Goal: Information Seeking & Learning: Learn about a topic

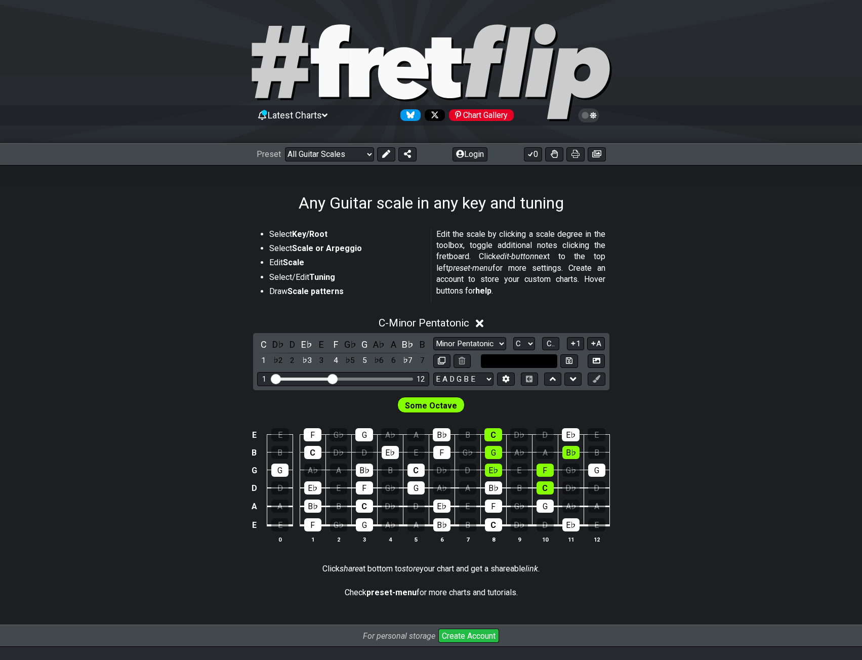
click at [504, 358] on input "text" at bounding box center [519, 361] width 77 height 14
type input "Custom Scale"
click at [481, 380] on select "E A D G B E E A D G B E E A D G B E B E A D F♯ B A D G C E A D A D G B E E♭ A♭ …" at bounding box center [463, 380] width 60 height 14
select select "B E A D G B E"
click at [433, 373] on select "E A D G B E E A D G B E E A D G B E B E A D F♯ B A D G C E A D A D G B E E♭ A♭ …" at bounding box center [463, 380] width 60 height 14
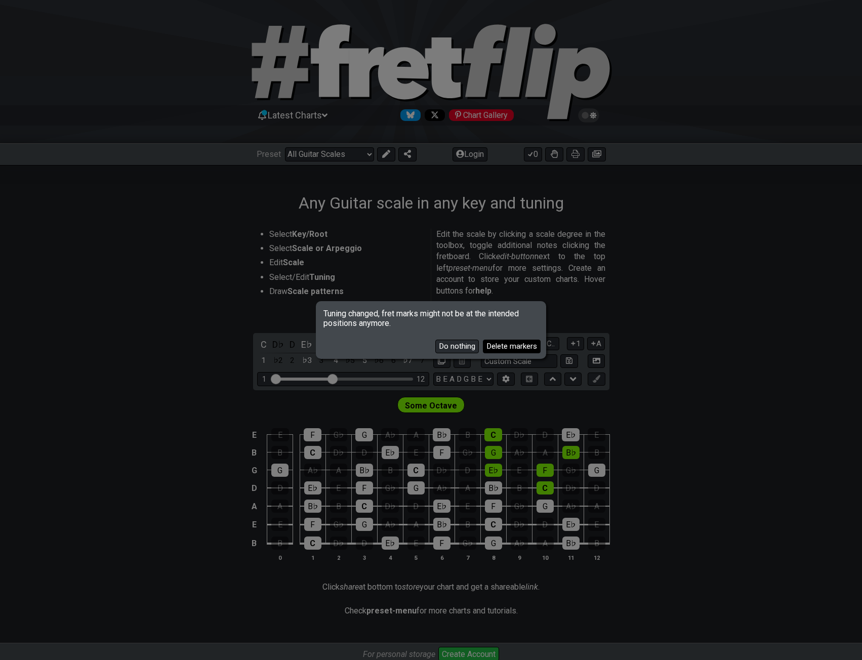
click at [500, 346] on button "Delete markers" at bounding box center [512, 347] width 58 height 14
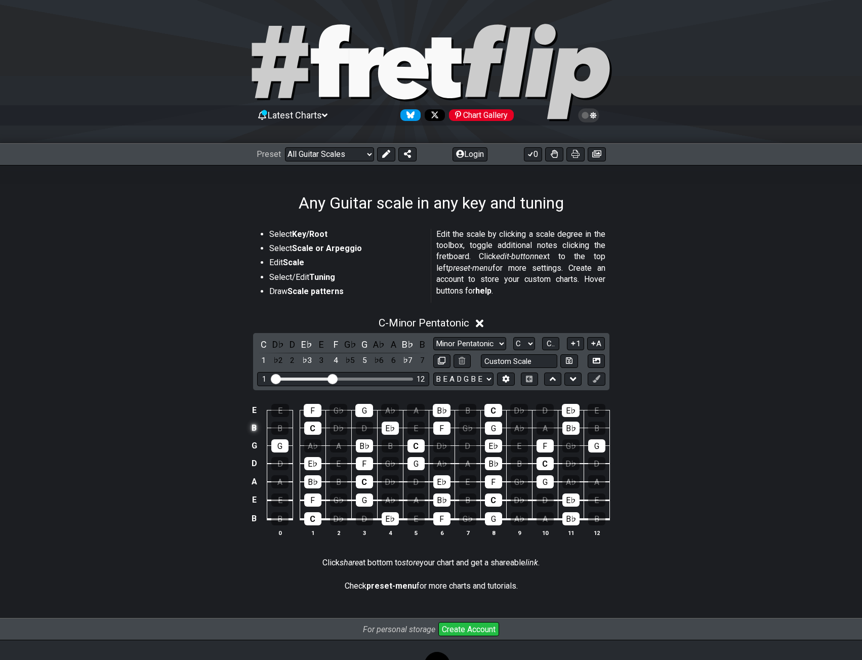
click at [251, 427] on td "B" at bounding box center [254, 428] width 12 height 18
click at [251, 427] on td "x" at bounding box center [254, 428] width 12 height 18
click at [256, 428] on td "o" at bounding box center [254, 428] width 12 height 18
click at [254, 429] on td at bounding box center [254, 428] width 12 height 18
click at [256, 449] on td "G" at bounding box center [254, 446] width 12 height 18
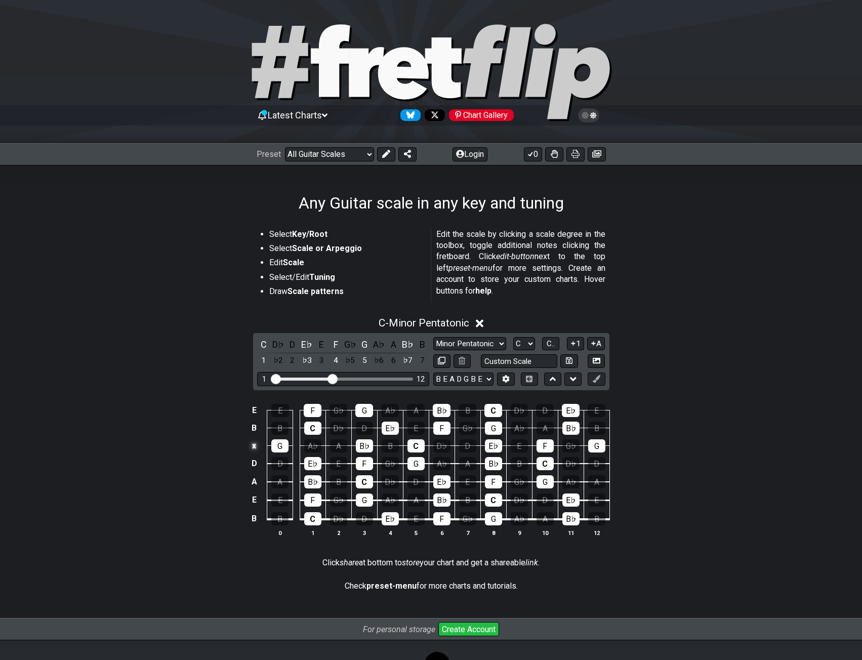
click at [256, 449] on td "x" at bounding box center [254, 446] width 12 height 18
click at [256, 449] on td "o" at bounding box center [254, 446] width 12 height 18
click at [256, 449] on td at bounding box center [254, 446] width 12 height 18
click at [511, 361] on input "text" at bounding box center [519, 361] width 77 height 14
type input "Custom Scale"
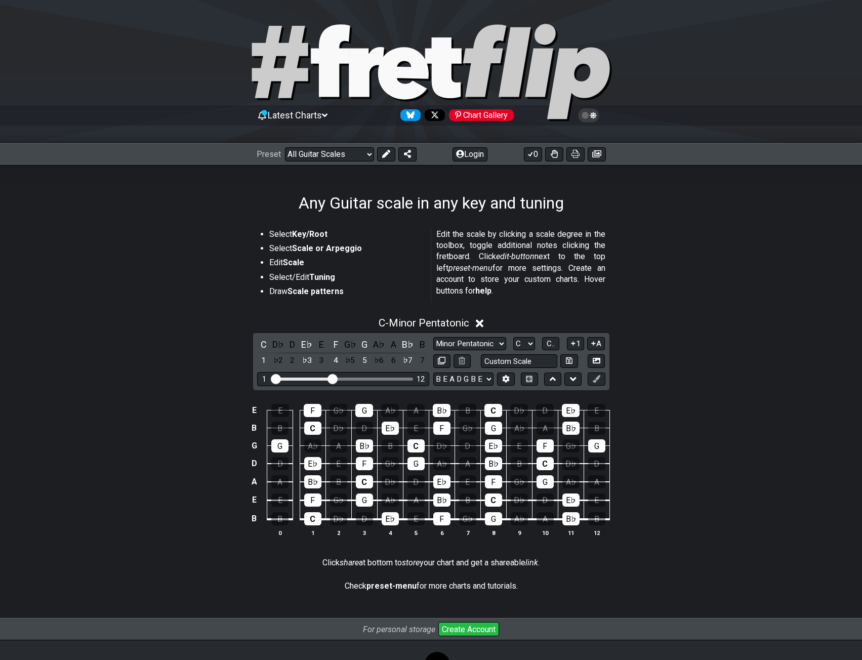
click at [689, 352] on div "C - Minor Pentatonic C D♭ D E♭ E F G♭ G A♭ A B♭ B 1 ♭2 2 ♭3 3 4 ♭5 5 ♭6 6 ♭7 7 …" at bounding box center [431, 431] width 862 height 240
click at [505, 379] on icon at bounding box center [506, 379] width 7 height 8
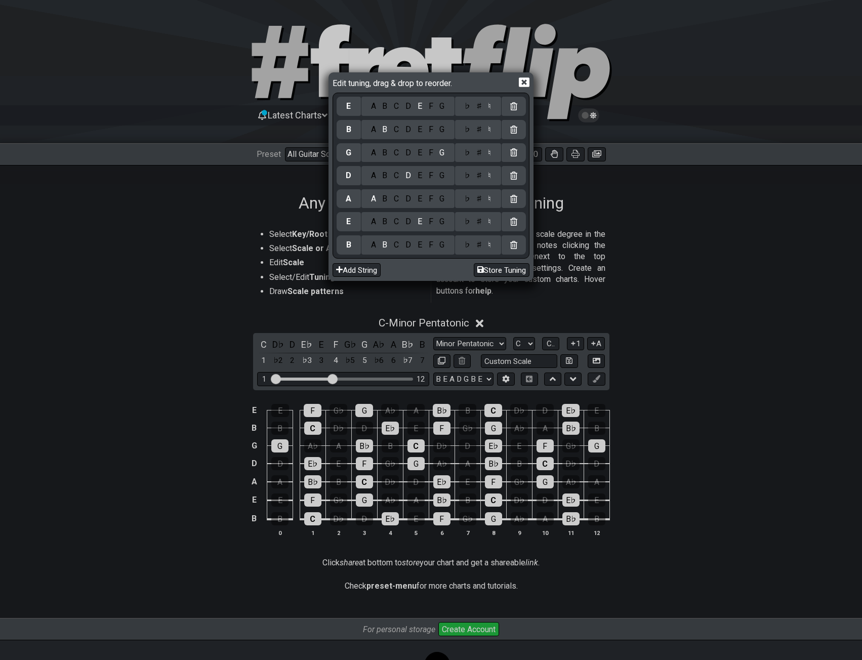
click at [351, 161] on div "G" at bounding box center [349, 152] width 24 height 19
drag, startPoint x: 352, startPoint y: 155, endPoint x: 360, endPoint y: 161, distance: 9.8
click at [360, 161] on div "E A B C D E F G ♭ ♯ ♮ B A B C D E F G ♭ ♯ ♮ G A B C D E F G ♭ ♯ ♮ D A B C D E F…" at bounding box center [431, 175] width 189 height 161
drag, startPoint x: 355, startPoint y: 161, endPoint x: 225, endPoint y: 192, distance: 133.7
click at [225, 192] on div "Edit tuning, drag & drop to reorder. E A B C D E F G ♭ ♯ ♮ B A B C D E F G ♭ ♯ …" at bounding box center [431, 330] width 862 height 660
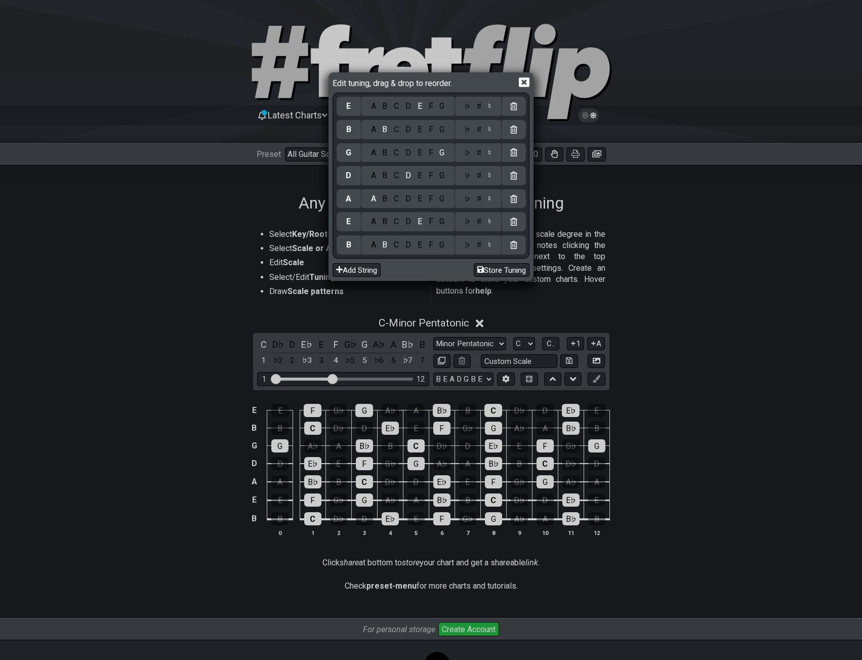
click at [467, 152] on div "♭" at bounding box center [467, 152] width 12 height 11
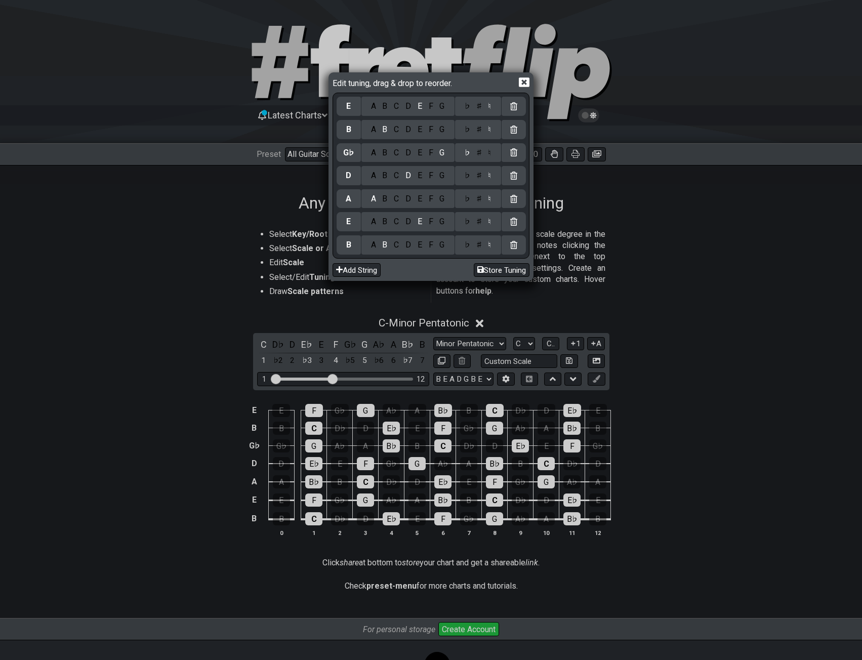
click at [432, 154] on div "F" at bounding box center [430, 152] width 11 height 11
click at [430, 152] on div "F" at bounding box center [430, 152] width 11 height 11
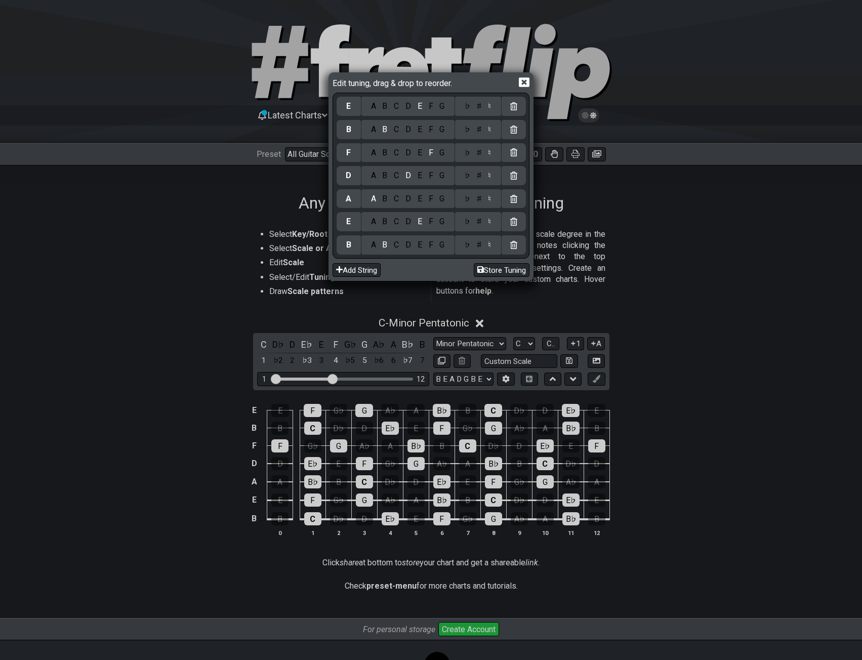
click at [477, 152] on div "♯" at bounding box center [479, 152] width 12 height 11
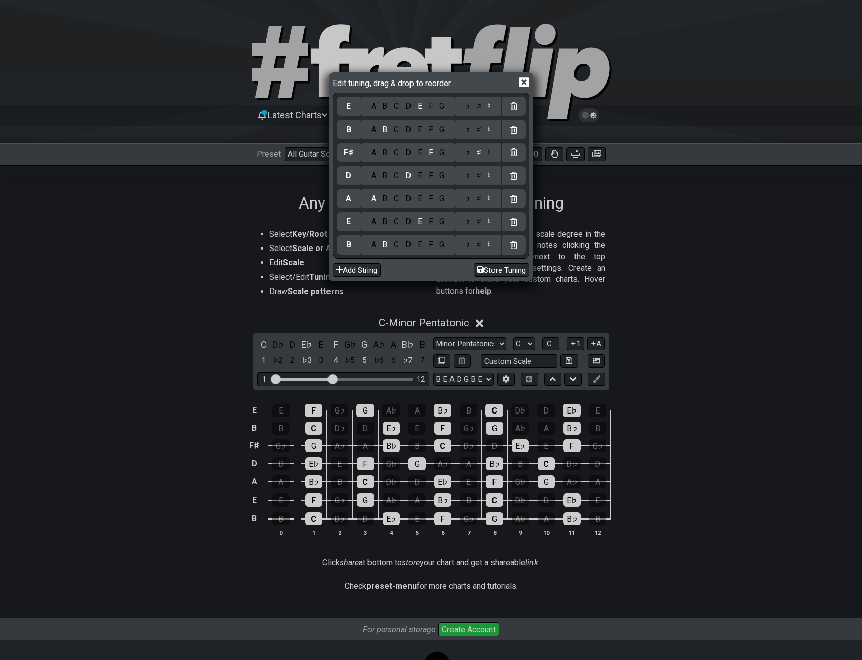
click at [513, 108] on icon at bounding box center [513, 106] width 7 height 8
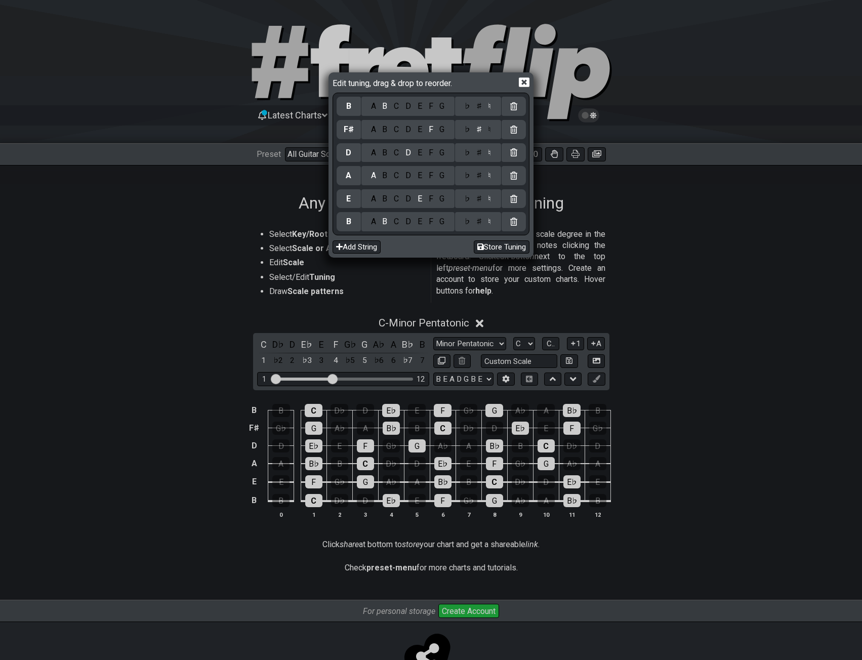
click at [522, 77] on icon at bounding box center [524, 82] width 11 height 11
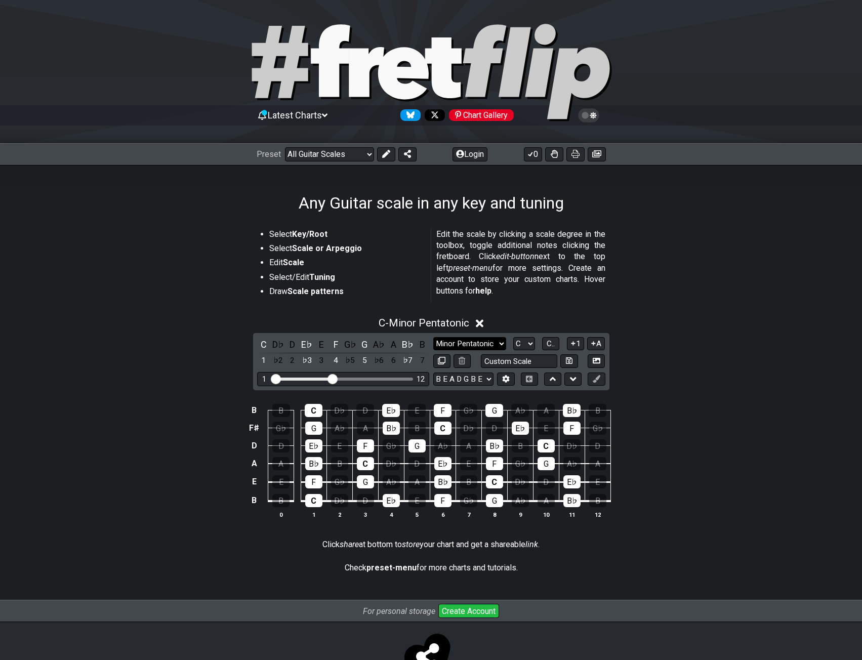
click at [485, 347] on select "Minor Pentatonic Root Minor Pentatonic Major Pentatonic Minor Blues Major Blues…" at bounding box center [469, 344] width 73 height 14
click at [433, 337] on select "Minor Pentatonic Root Minor Pentatonic Major Pentatonic Minor Blues Major Blues…" at bounding box center [469, 344] width 73 height 14
click at [474, 339] on select "Minor Pentatonic Root Minor Pentatonic Major Pentatonic Minor Blues Major Blues…" at bounding box center [469, 344] width 73 height 14
click at [433, 337] on select "Minor Pentatonic Root Minor Pentatonic Major Pentatonic Minor Blues Major Blues…" at bounding box center [469, 344] width 73 height 14
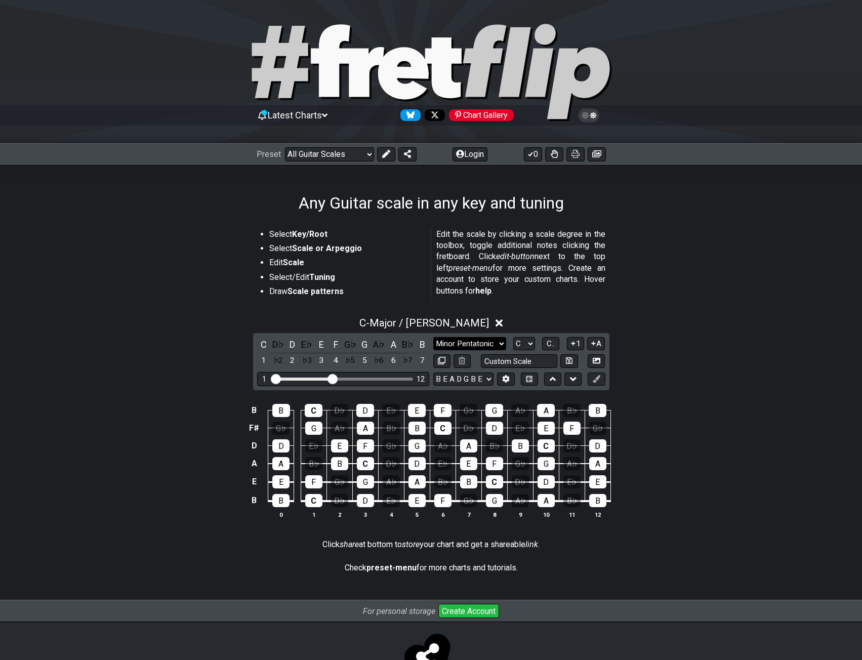
click at [468, 347] on select "Minor Pentatonic Root Minor Pentatonic Major Pentatonic Minor Blues Major Blues…" at bounding box center [469, 344] width 73 height 14
select select "Minor Blues"
click at [433, 337] on select "Minor Pentatonic Root Minor Pentatonic Major Pentatonic Minor Blues Major Blues…" at bounding box center [469, 344] width 73 height 14
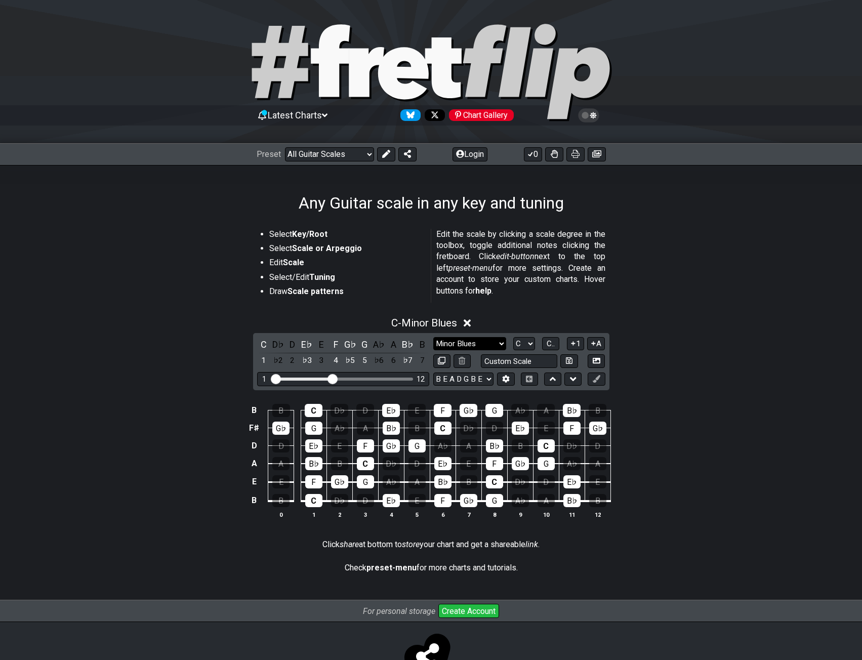
click at [453, 342] on select "Minor Pentatonic Root Minor Pentatonic Major Pentatonic Minor Blues Major Blues…" at bounding box center [469, 344] width 73 height 14
click at [526, 340] on select "A♭ A A♯ B♭ B C C♯ D♭ D D♯ E♭ E F F♯ G♭ G G♯" at bounding box center [524, 344] width 22 height 14
select select "B"
click at [513, 337] on select "A♭ A A♯ B♭ B C C♯ D♭ D D♯ E♭ E F F♯ G♭ G G♯" at bounding box center [524, 344] width 22 height 14
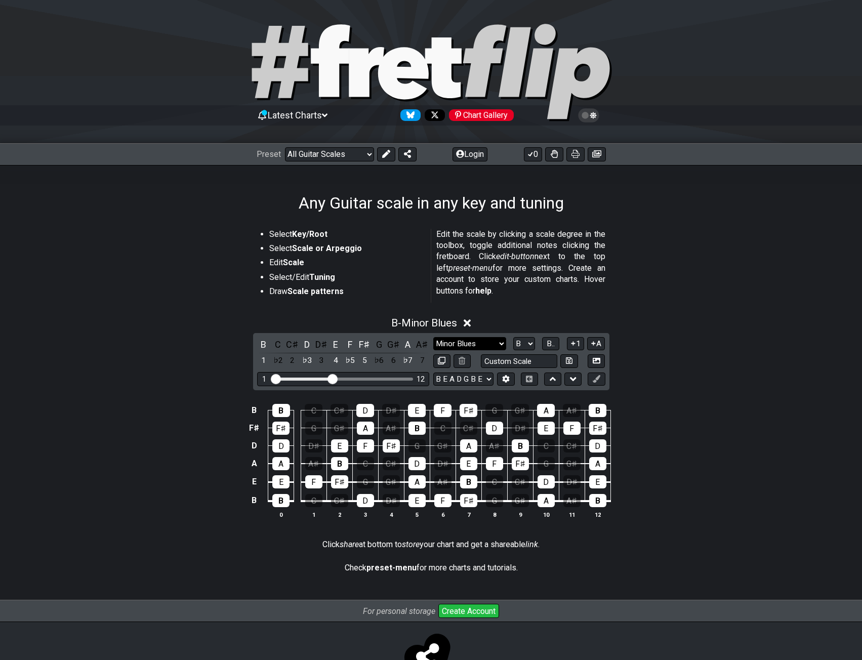
click at [483, 343] on select "Minor Pentatonic Root Minor Pentatonic Major Pentatonic Minor Blues Major Blues…" at bounding box center [469, 344] width 73 height 14
click at [433, 337] on select "Minor Pentatonic Root Minor Pentatonic Major Pentatonic Minor Blues Major Blues…" at bounding box center [469, 344] width 73 height 14
click at [461, 381] on select "E A D G B E E A D G B E E A D G B E B E A D F♯ B A D G C E A D A D G B E E♭ A♭ …" at bounding box center [463, 380] width 60 height 14
click at [126, 446] on div "B B C C♯ D D♯ E F F♯ G G♯ A A♯ B F♯ F♯ G G♯ A A♯ B C C♯ D D♯ E F F♯ D D D♯ E F …" at bounding box center [431, 462] width 862 height 142
click at [455, 341] on select "Minor Pentatonic Root Minor Pentatonic Major Pentatonic Minor Blues Major Blues…" at bounding box center [469, 344] width 73 height 14
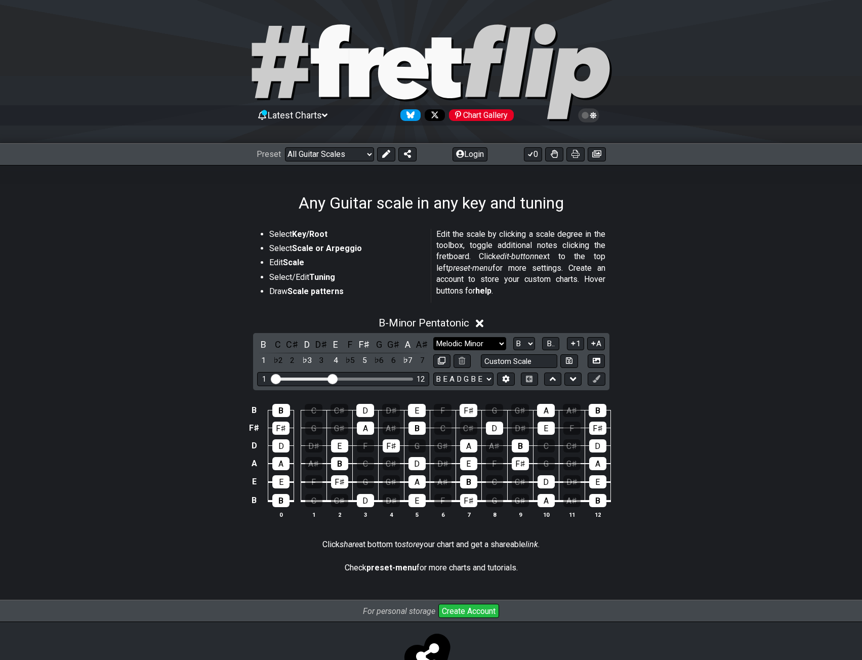
click at [433, 337] on select "Minor Pentatonic Root Minor Pentatonic Major Pentatonic Minor Blues Major Blues…" at bounding box center [469, 344] width 73 height 14
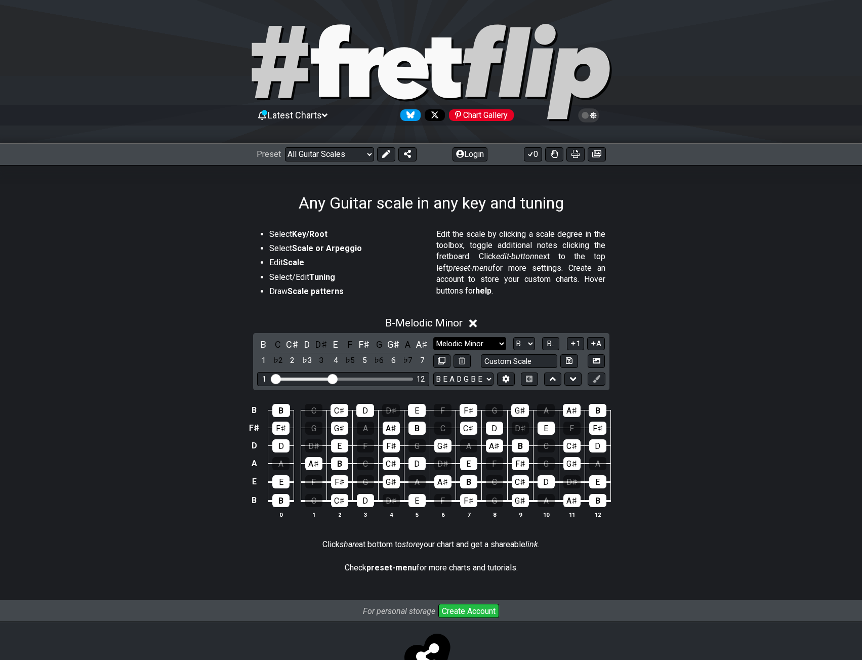
click at [456, 341] on select "Minor Pentatonic Root Minor Pentatonic Major Pentatonic Minor Blues Major Blues…" at bounding box center [469, 344] width 73 height 14
click at [433, 337] on select "Minor Pentatonic Root Minor Pentatonic Major Pentatonic Minor Blues Major Blues…" at bounding box center [469, 344] width 73 height 14
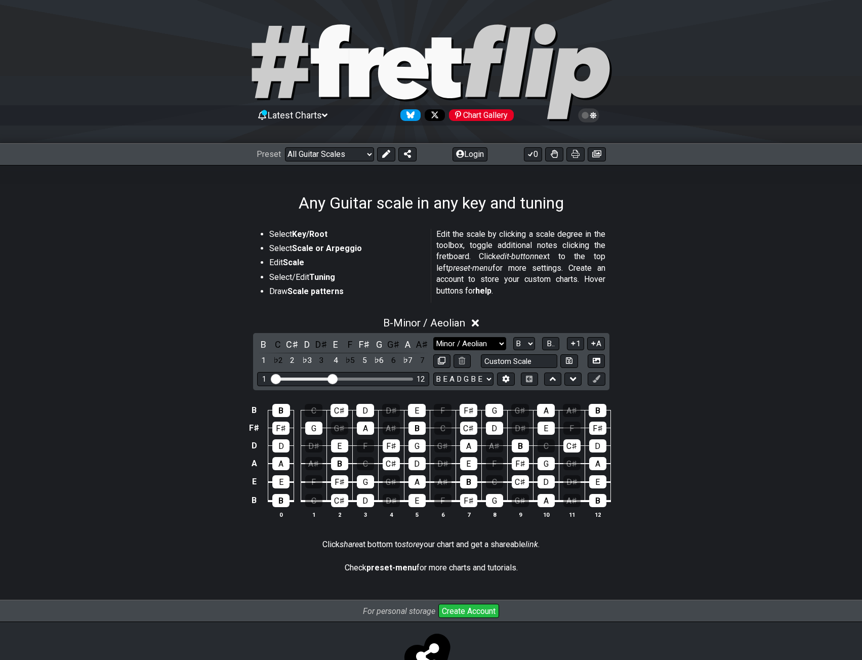
click at [457, 347] on select "Minor Pentatonic Root Minor Pentatonic Major Pentatonic Minor Blues Major Blues…" at bounding box center [469, 344] width 73 height 14
click at [433, 337] on select "Minor Pentatonic Root Minor Pentatonic Major Pentatonic Minor Blues Major Blues…" at bounding box center [469, 344] width 73 height 14
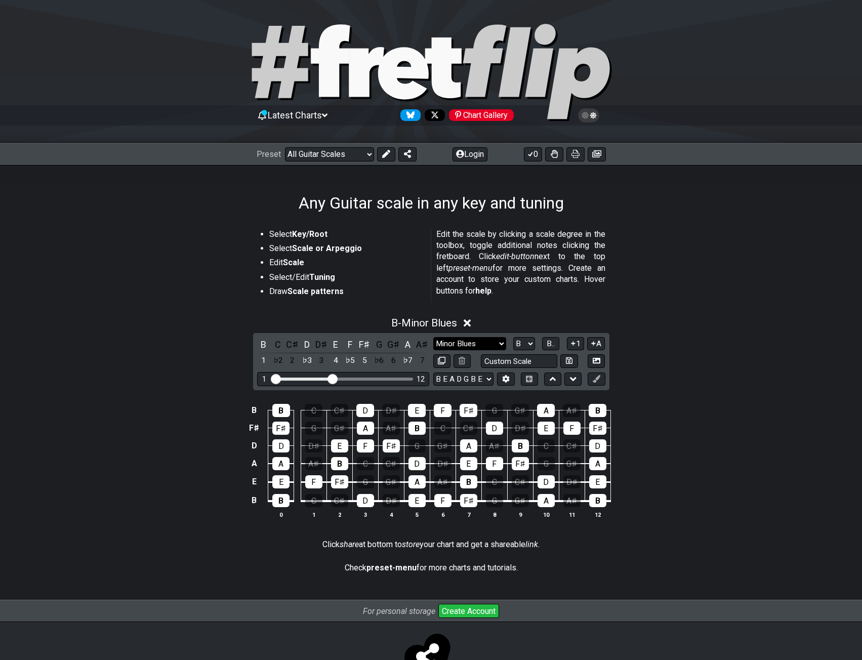
click at [454, 347] on select "Minor Pentatonic Root Minor Pentatonic Major Pentatonic Minor Blues Major Blues…" at bounding box center [469, 344] width 73 height 14
click at [433, 337] on select "Minor Pentatonic Root Minor Pentatonic Major Pentatonic Minor Blues Major Blues…" at bounding box center [469, 344] width 73 height 14
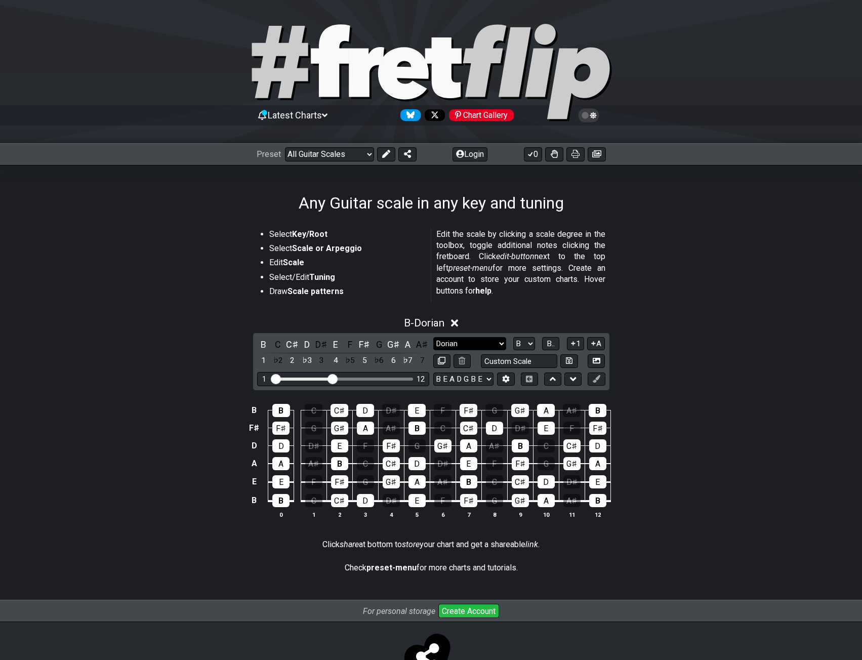
click at [478, 341] on select "Minor Pentatonic Root Minor Pentatonic Major Pentatonic Minor Blues Major Blues…" at bounding box center [469, 344] width 73 height 14
click at [433, 337] on select "Minor Pentatonic Root Minor Pentatonic Major Pentatonic Minor Blues Major Blues…" at bounding box center [469, 344] width 73 height 14
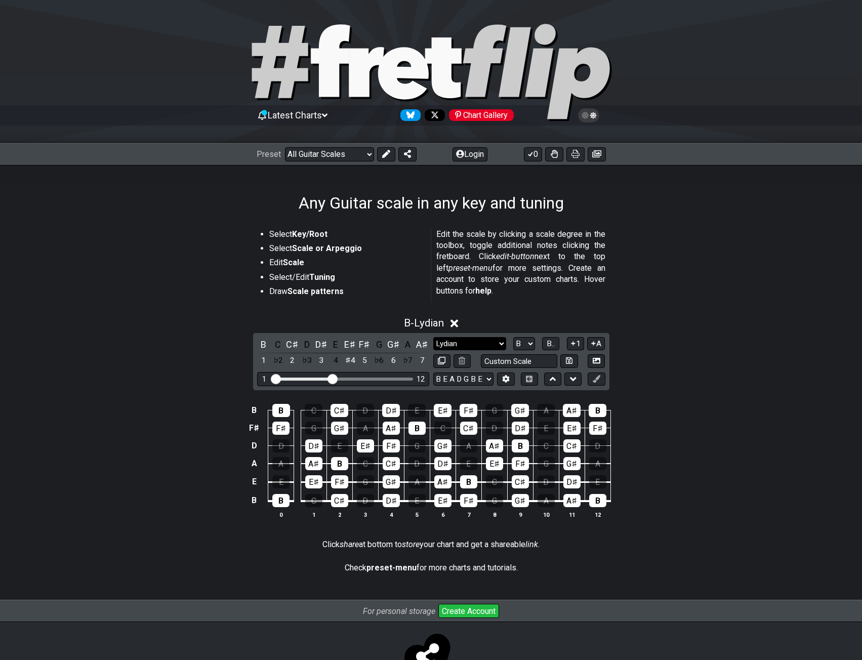
click at [467, 347] on select "Minor Pentatonic Root Minor Pentatonic Major Pentatonic Minor Blues Major Blues…" at bounding box center [469, 344] width 73 height 14
click at [433, 337] on select "Minor Pentatonic Root Minor Pentatonic Major Pentatonic Minor Blues Major Blues…" at bounding box center [469, 344] width 73 height 14
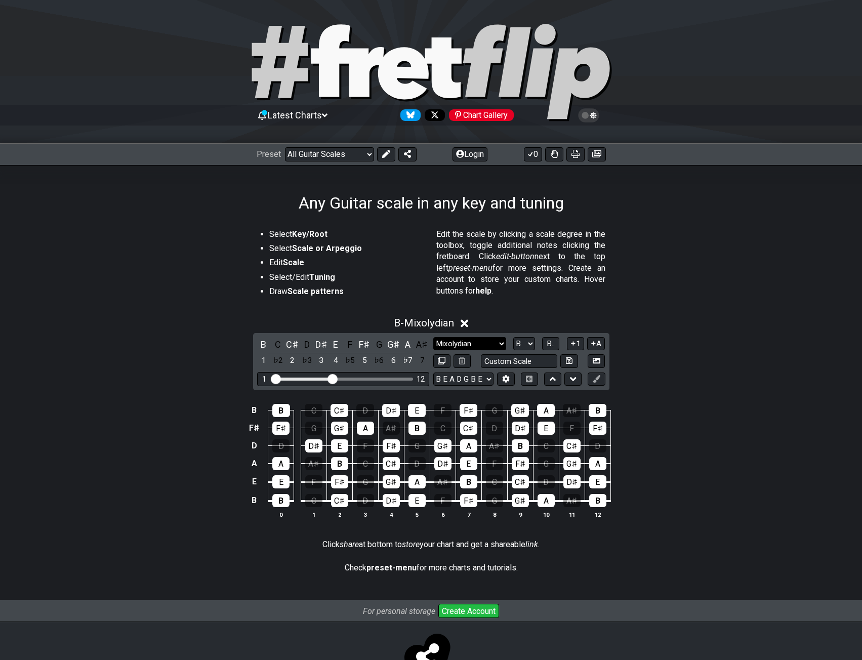
click at [482, 346] on select "Minor Pentatonic Root Minor Pentatonic Major Pentatonic Minor Blues Major Blues…" at bounding box center [469, 344] width 73 height 14
click at [433, 337] on select "Minor Pentatonic Root Minor Pentatonic Major Pentatonic Minor Blues Major Blues…" at bounding box center [469, 344] width 73 height 14
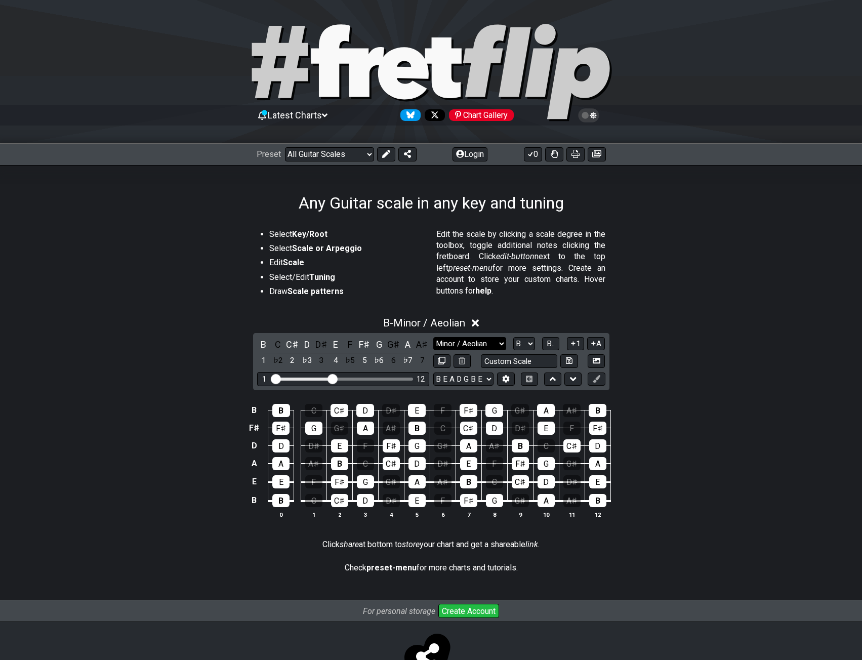
click at [476, 343] on select "Minor Pentatonic Root Minor Pentatonic Major Pentatonic Minor Blues Major Blues…" at bounding box center [469, 344] width 73 height 14
select select "Locrian"
click at [433, 337] on select "Minor Pentatonic Root Minor Pentatonic Major Pentatonic Minor Blues Major Blues…" at bounding box center [469, 344] width 73 height 14
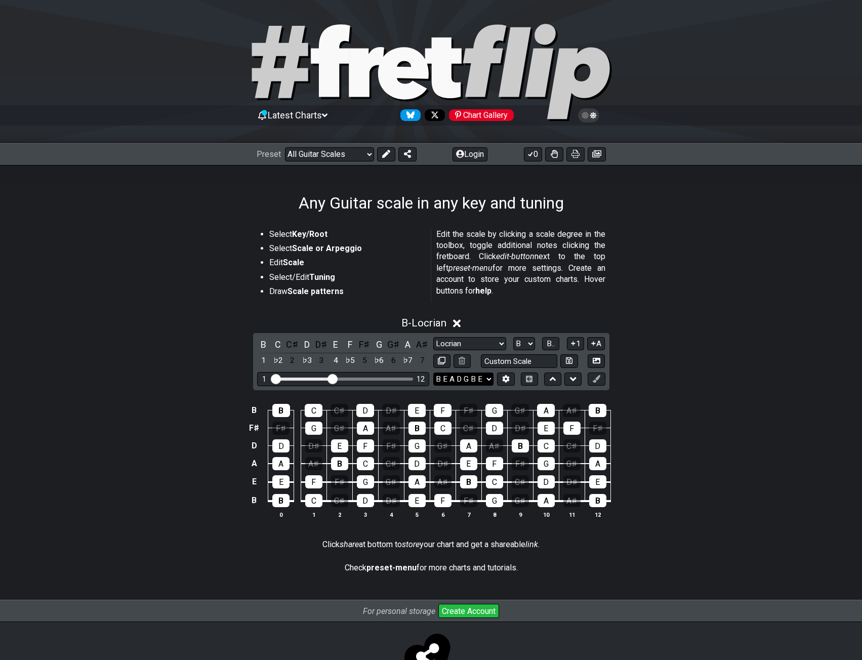
click at [473, 377] on select "E A D G B E E A D G B E E A D G B E B E A D F♯ B A D G C E A D A D G B E E♭ A♭ …" at bounding box center [463, 380] width 60 height 14
select select "C G C F A D"
click at [433, 373] on select "E A D G B E E A D G B E E A D G B E B E A D F♯ B A D G C E A D A D G B E E♭ A♭ …" at bounding box center [463, 380] width 60 height 14
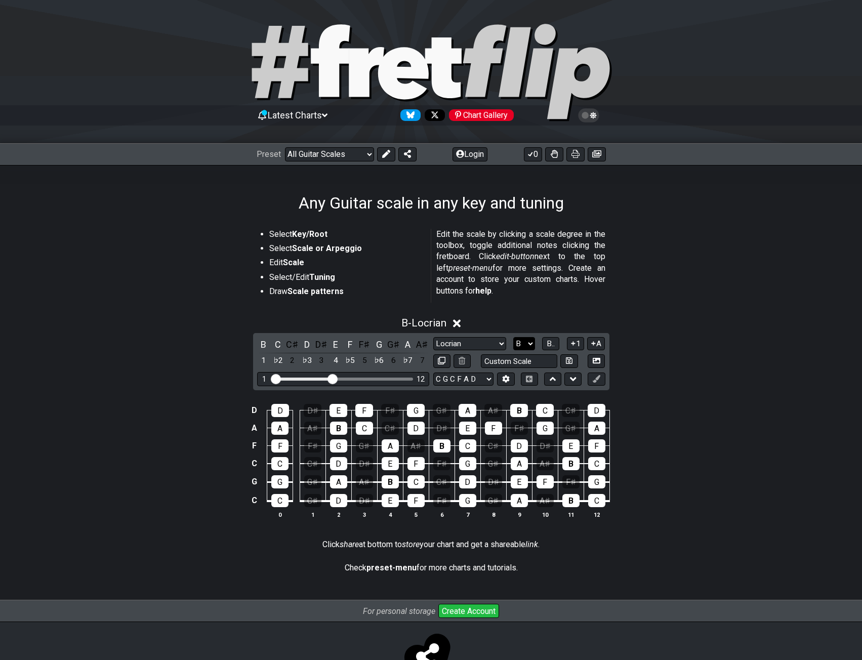
click at [519, 342] on select "A♭ A A♯ B♭ B C C♯ D♭ D D♯ E♭ E F F♯ G♭ G G♯" at bounding box center [524, 344] width 22 height 14
click at [513, 337] on select "A♭ A A♯ B♭ B C C♯ D♭ D D♯ E♭ E F F♯ G♭ G G♯" at bounding box center [524, 344] width 22 height 14
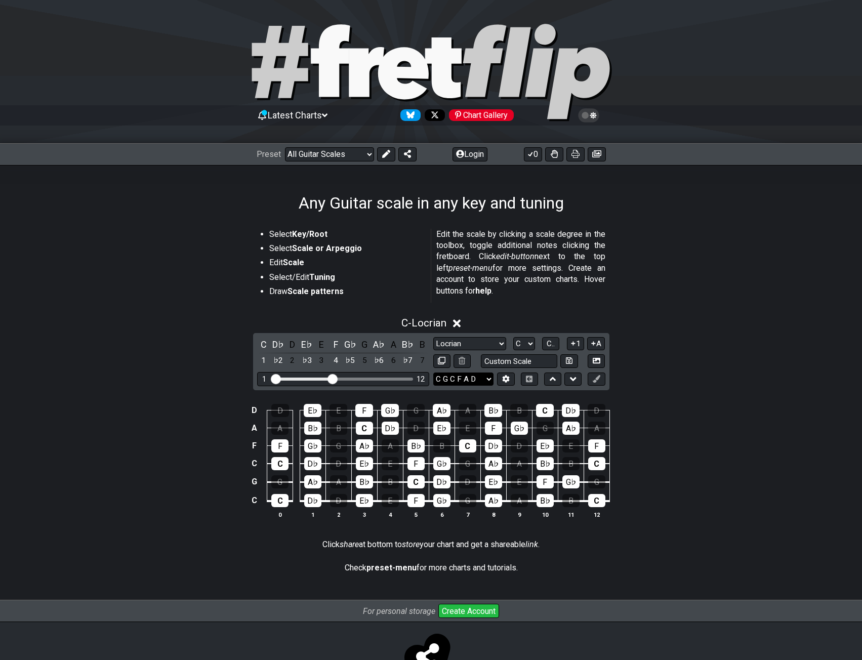
click at [472, 377] on select "E A D G B E E A D G B E E A D G B E B E A D F♯ B A D G C E A D A D G B E E♭ A♭ …" at bounding box center [463, 380] width 60 height 14
click at [686, 376] on div "C - Locrian C D♭ D E♭ E F G♭ G A♭ A B♭ B 1 ♭2 2 ♭3 3 4 ♭5 5 ♭6 6 ♭7 7 Minor Pen…" at bounding box center [431, 422] width 862 height 222
click at [533, 342] on select "A♭ A A♯ B♭ B C C♯ D♭ D D♯ E♭ E F F♯ G♭ G G♯" at bounding box center [524, 344] width 22 height 14
click at [513, 337] on select "A♭ A A♯ B♭ B C C♯ D♭ D D♯ E♭ E F F♯ G♭ G G♯" at bounding box center [524, 344] width 22 height 14
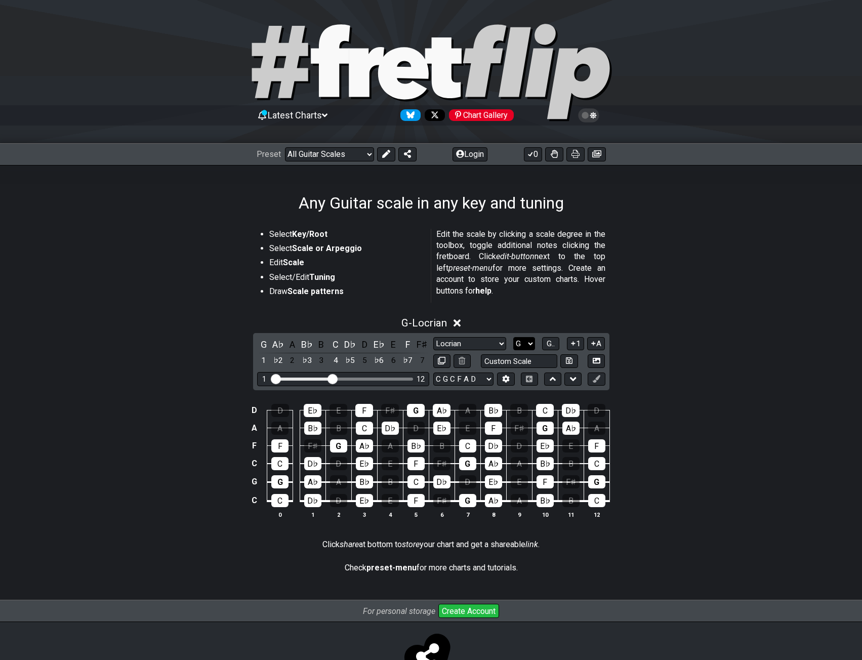
click at [523, 343] on select "A♭ A A♯ B♭ B C C♯ D♭ D D♯ E♭ E F F♯ G♭ G G♯" at bounding box center [524, 344] width 22 height 14
click at [513, 337] on select "A♭ A A♯ B♭ B C C♯ D♭ D D♯ E♭ E F F♯ G♭ G G♯" at bounding box center [524, 344] width 22 height 14
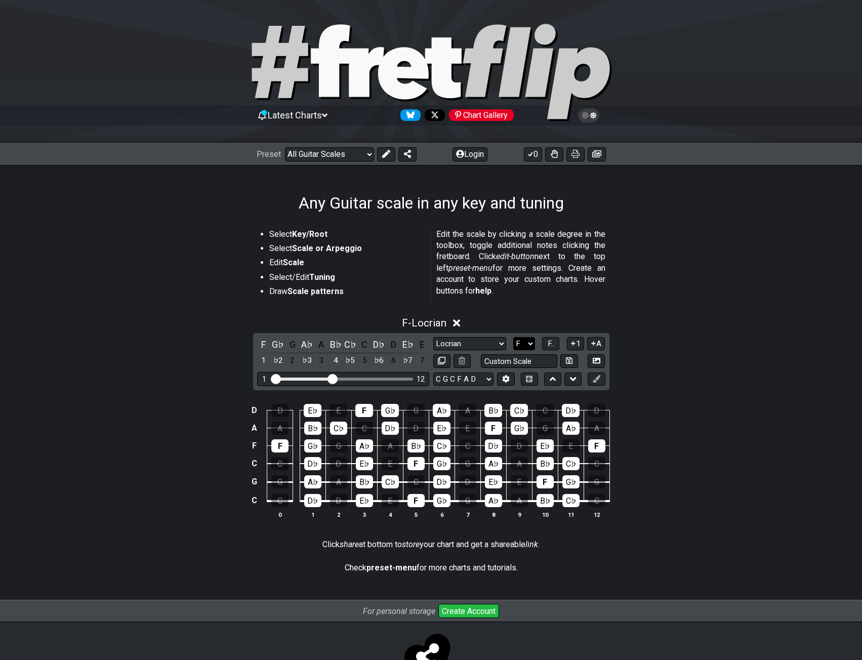
click at [518, 343] on select "A♭ A A♯ B♭ B C C♯ D♭ D D♯ E♭ E F F♯ G♭ G G♯" at bounding box center [524, 344] width 22 height 14
select select "A"
click at [513, 337] on select "A♭ A A♯ B♭ B C C♯ D♭ D D♯ E♭ E F F♯ G♭ G G♯" at bounding box center [524, 344] width 22 height 14
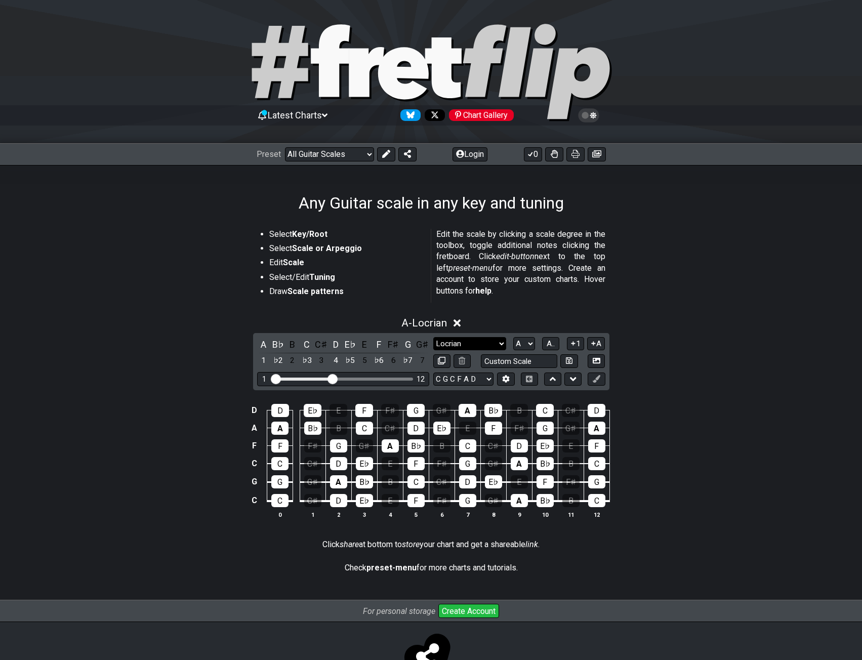
click at [466, 344] on select "Minor Pentatonic Root Minor Pentatonic Major Pentatonic Minor Blues Major Blues…" at bounding box center [469, 344] width 73 height 14
select select "Phrygian"
click at [433, 337] on select "Minor Pentatonic Root Minor Pentatonic Major Pentatonic Minor Blues Major Blues…" at bounding box center [469, 344] width 73 height 14
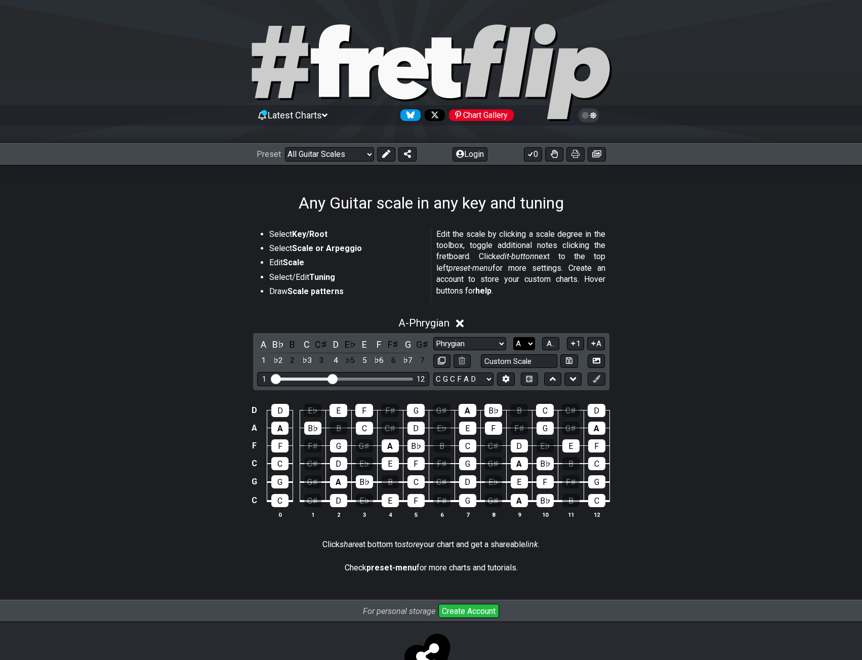
click at [530, 343] on select "A♭ A A♯ B♭ B C C♯ D♭ D D♯ E♭ E F F♯ G♭ G G♯" at bounding box center [524, 344] width 22 height 14
select select "C"
click at [513, 337] on select "A♭ A A♯ B♭ B C C♯ D♭ D D♯ E♭ E F F♯ G♭ G G♯" at bounding box center [524, 344] width 22 height 14
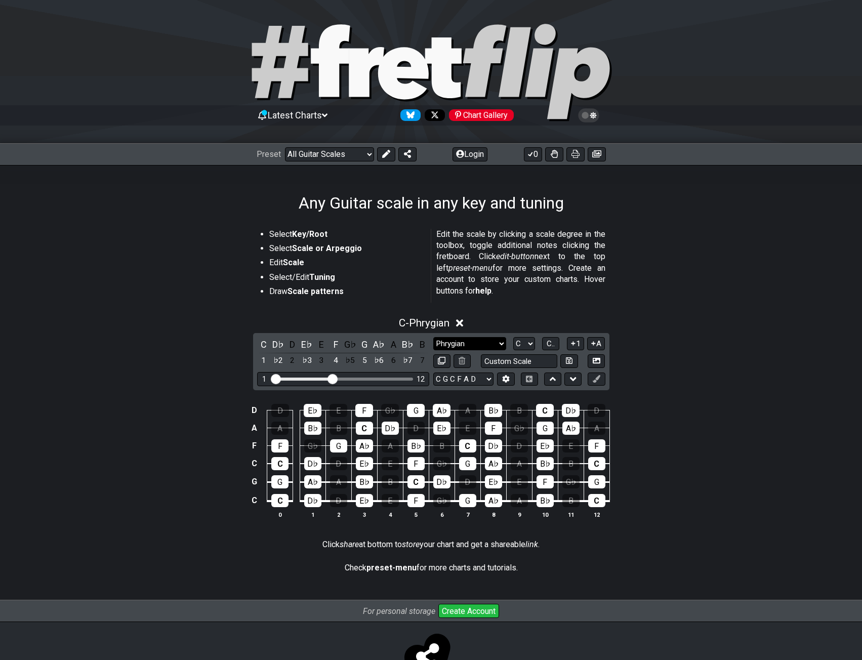
click at [491, 339] on select "Minor Pentatonic Root Minor Pentatonic Major Pentatonic Minor Blues Major Blues…" at bounding box center [469, 344] width 73 height 14
click at [433, 337] on select "Minor Pentatonic Root Minor Pentatonic Major Pentatonic Minor Blues Major Blues…" at bounding box center [469, 344] width 73 height 14
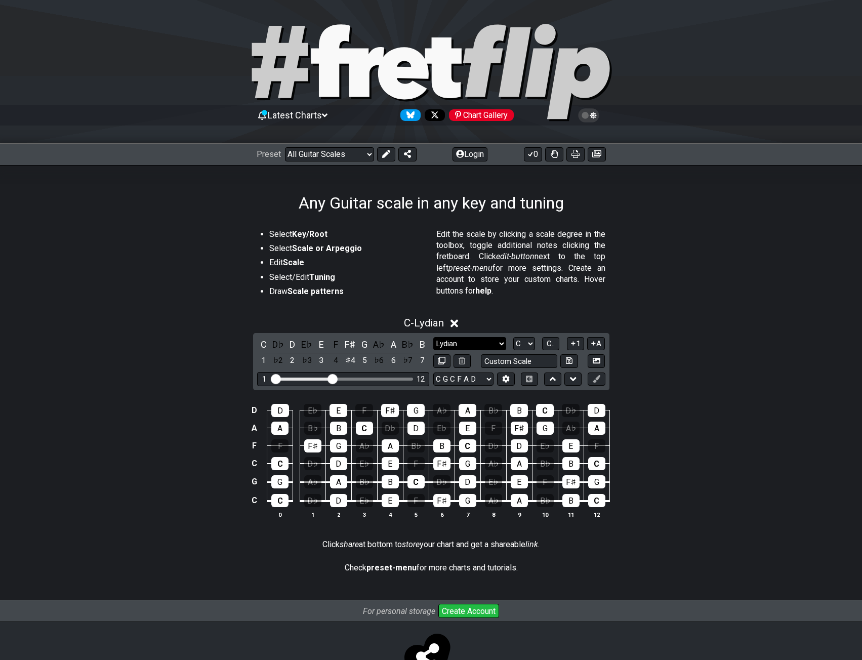
click at [476, 344] on select "Minor Pentatonic Root Minor Pentatonic Major Pentatonic Minor Blues Major Blues…" at bounding box center [469, 344] width 73 height 14
click at [433, 337] on select "Minor Pentatonic Root Minor Pentatonic Major Pentatonic Minor Blues Major Blues…" at bounding box center [469, 344] width 73 height 14
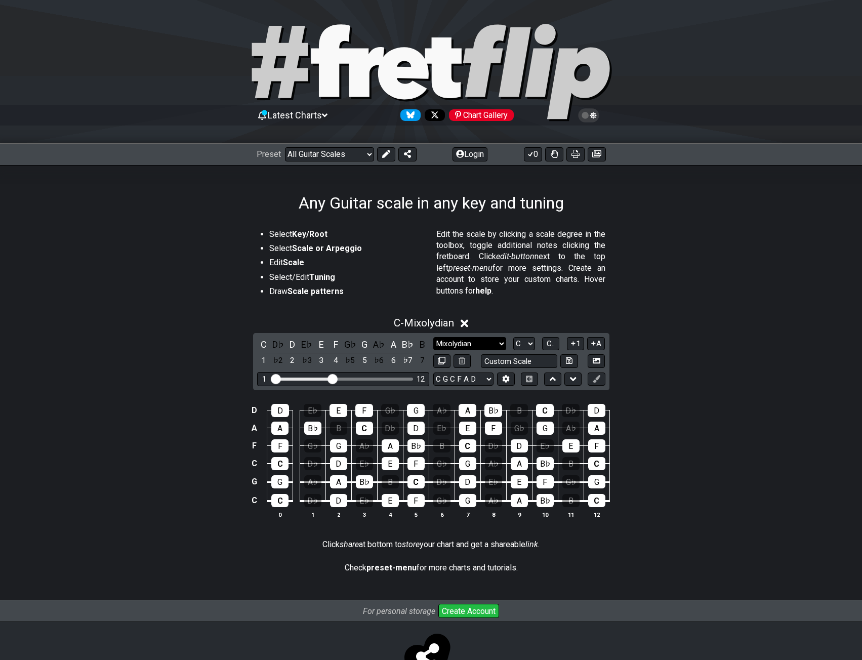
click at [458, 344] on select "Minor Pentatonic Root Minor Pentatonic Major Pentatonic Minor Blues Major Blues…" at bounding box center [469, 344] width 73 height 14
click at [433, 337] on select "Minor Pentatonic Root Minor Pentatonic Major Pentatonic Minor Blues Major Blues…" at bounding box center [469, 344] width 73 height 14
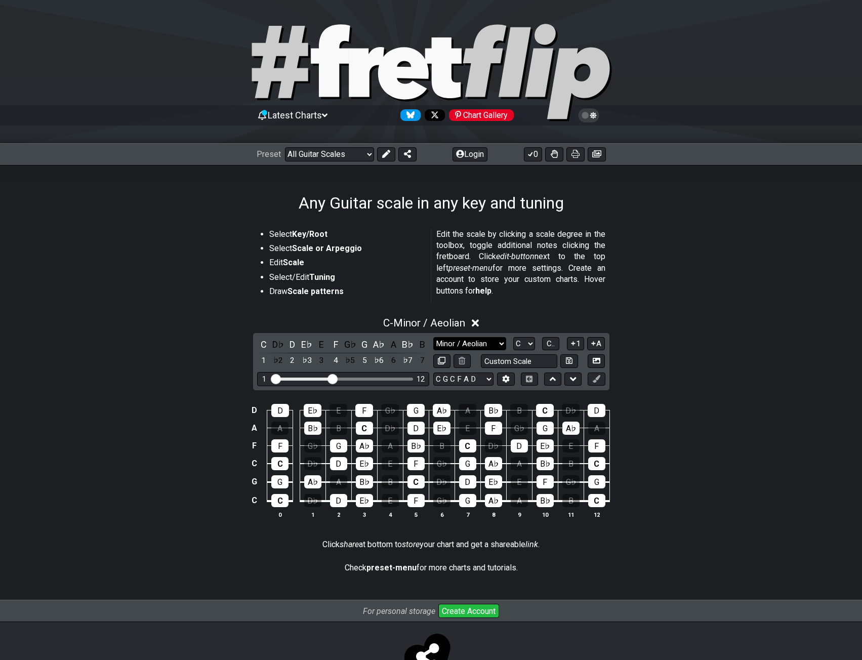
click at [462, 346] on select "Minor Pentatonic Root Minor Pentatonic Major Pentatonic Minor Blues Major Blues…" at bounding box center [469, 344] width 73 height 14
click at [433, 337] on select "Minor Pentatonic Root Minor Pentatonic Major Pentatonic Minor Blues Major Blues…" at bounding box center [469, 344] width 73 height 14
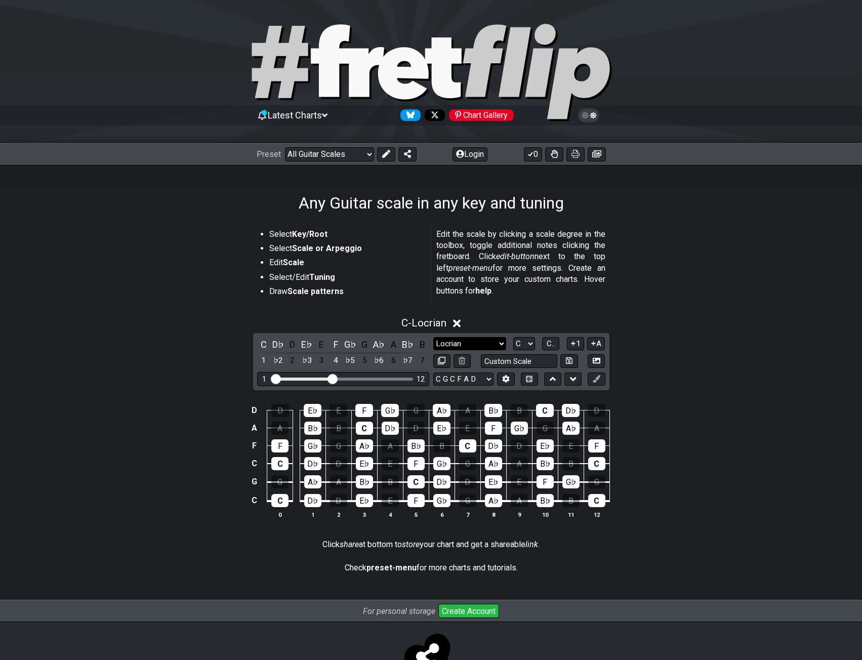
click at [472, 346] on select "Minor Pentatonic Root Minor Pentatonic Major Pentatonic Minor Blues Major Blues…" at bounding box center [469, 344] width 73 height 14
click at [433, 337] on select "Minor Pentatonic Root Minor Pentatonic Major Pentatonic Minor Blues Major Blues…" at bounding box center [469, 344] width 73 height 14
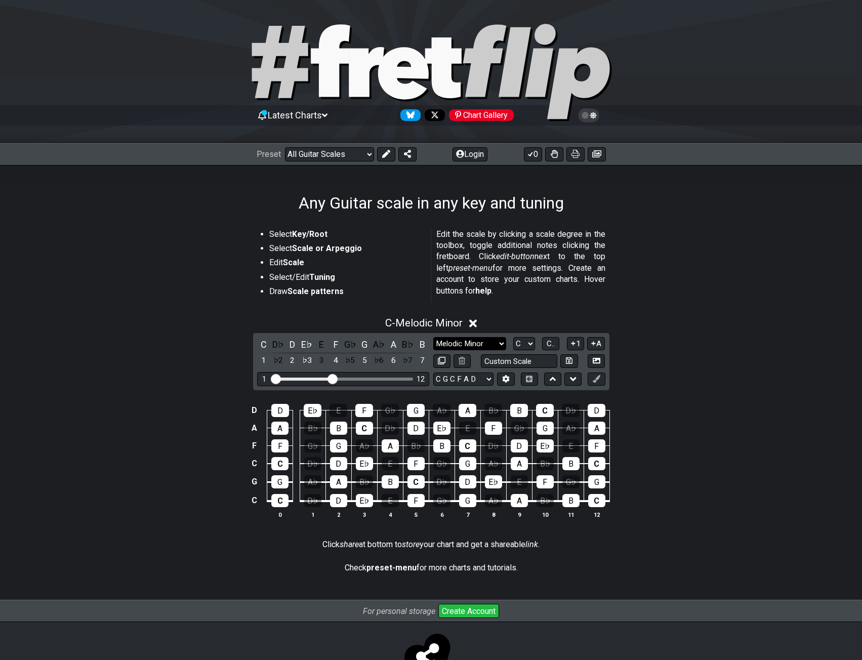
click at [478, 344] on select "Minor Pentatonic Root Minor Pentatonic Major Pentatonic Minor Blues Major Blues…" at bounding box center [469, 344] width 73 height 14
select select "Root"
click at [433, 337] on select "Minor Pentatonic Root Minor Pentatonic Major Pentatonic Minor Blues Major Blues…" at bounding box center [469, 344] width 73 height 14
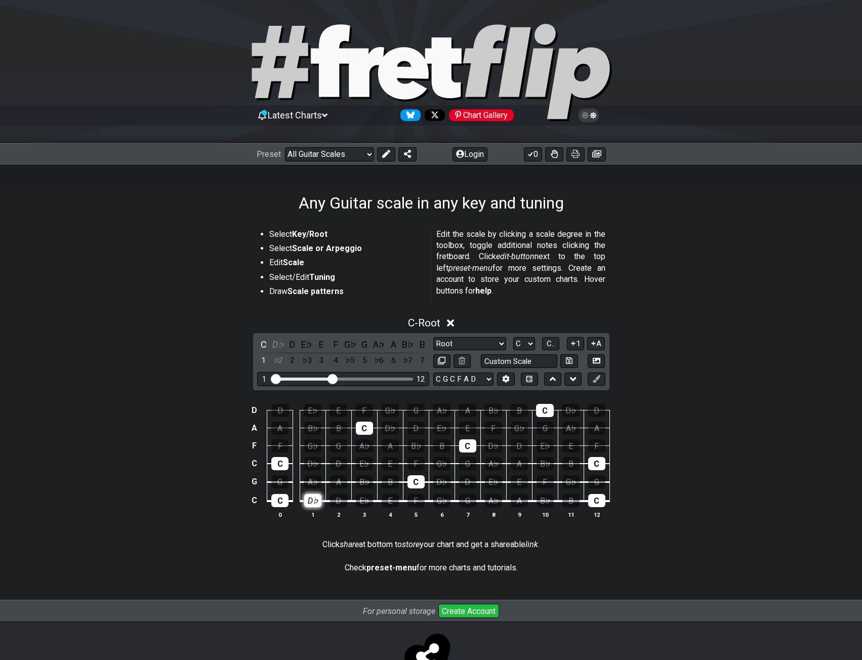
click at [309, 496] on div "D♭" at bounding box center [312, 500] width 17 height 13
click at [368, 501] on div "E♭" at bounding box center [364, 500] width 17 height 13
click at [387, 498] on div "E" at bounding box center [390, 500] width 17 height 13
click at [717, 471] on div "D D E♭ E F G♭ G A♭ A B♭ B C D♭ D A A B♭ B C D♭ D E♭ E F G♭ G A♭ A F F G♭ G A♭ A…" at bounding box center [431, 462] width 862 height 142
